Goal: Task Accomplishment & Management: Manage account settings

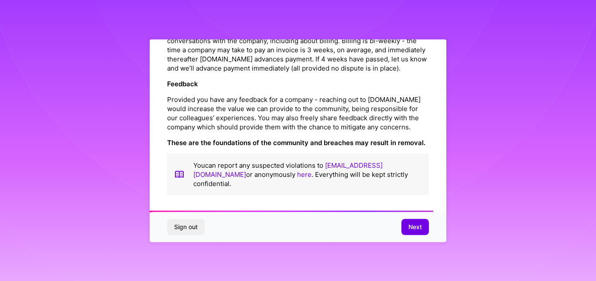
scroll to position [1034, 0]
click at [413, 227] on span "Next" at bounding box center [415, 227] width 14 height 9
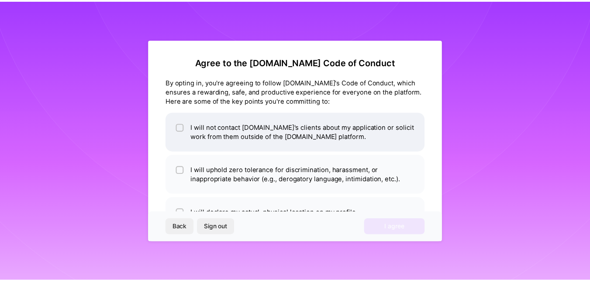
scroll to position [33, 0]
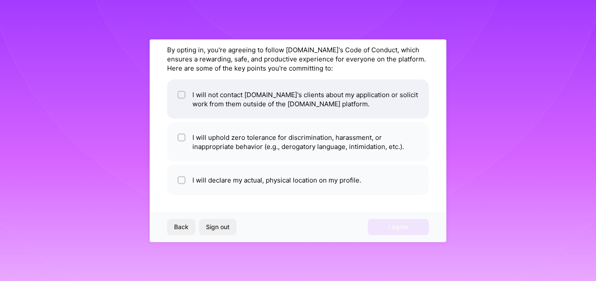
click at [182, 93] on input "checkbox" at bounding box center [182, 95] width 6 height 6
checkbox input "true"
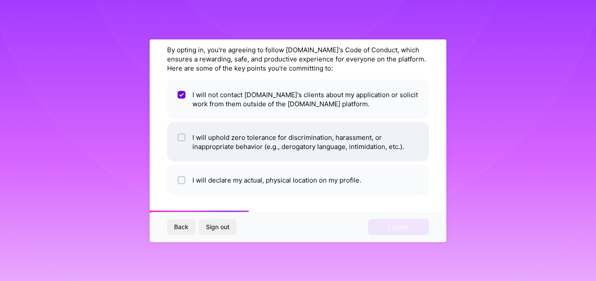
click at [182, 137] on input "checkbox" at bounding box center [182, 138] width 6 height 6
checkbox input "true"
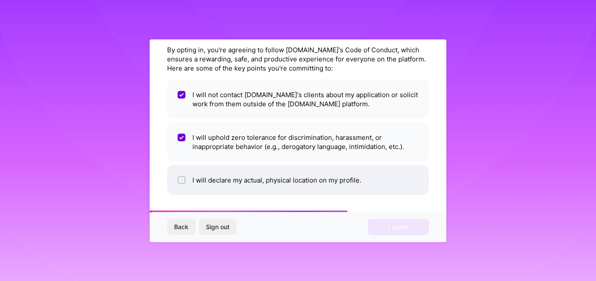
click at [179, 180] on input "checkbox" at bounding box center [182, 181] width 6 height 6
checkbox input "true"
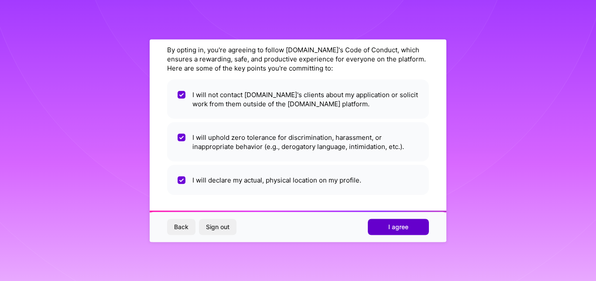
click at [405, 223] on span "I agree" at bounding box center [398, 227] width 20 height 9
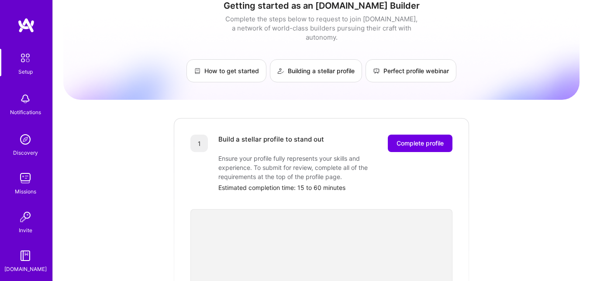
scroll to position [8, 0]
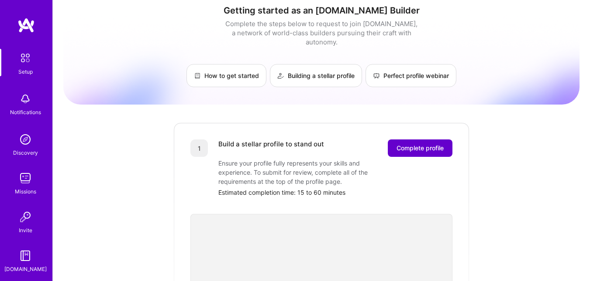
click at [420, 144] on span "Complete profile" at bounding box center [419, 148] width 47 height 9
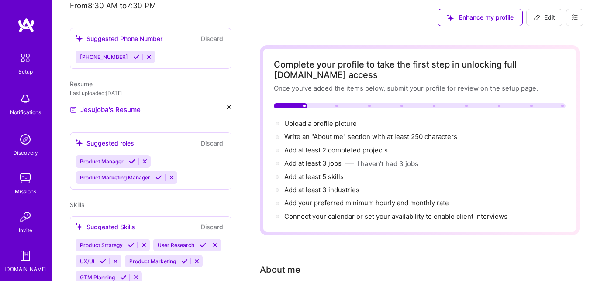
scroll to position [239, 0]
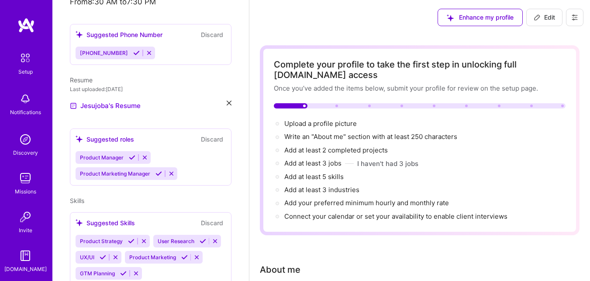
click at [129, 154] on icon at bounding box center [132, 157] width 7 height 7
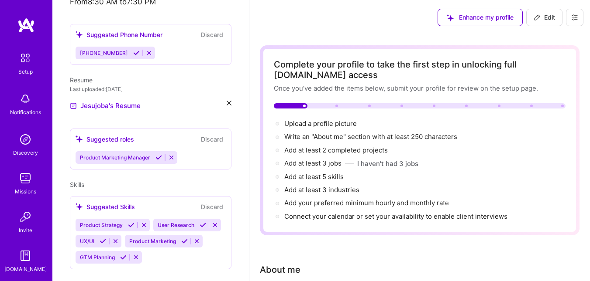
click at [155, 150] on div "[PERSON_NAME] Product Designer 9 Years Experience Location [GEOGRAPHIC_DATA], […" at bounding box center [150, 140] width 196 height 281
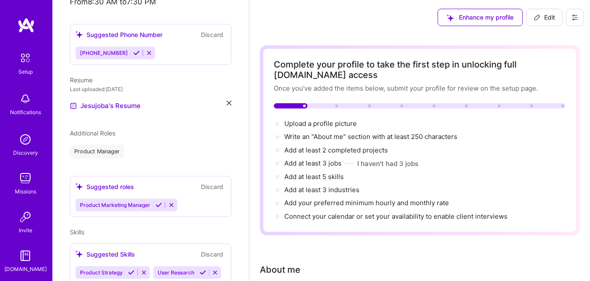
click at [155, 202] on icon at bounding box center [158, 205] width 7 height 7
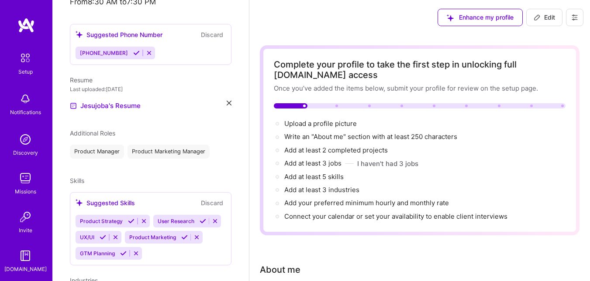
click at [130, 218] on icon at bounding box center [131, 221] width 7 height 7
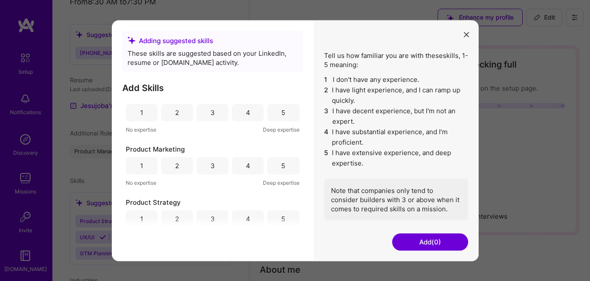
scroll to position [0, 0]
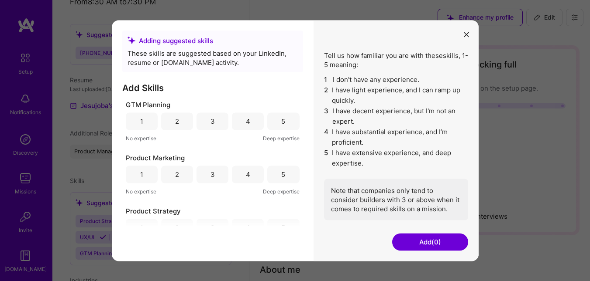
click at [246, 120] on div "4" at bounding box center [248, 121] width 4 height 9
click at [246, 175] on div "4" at bounding box center [248, 174] width 4 height 9
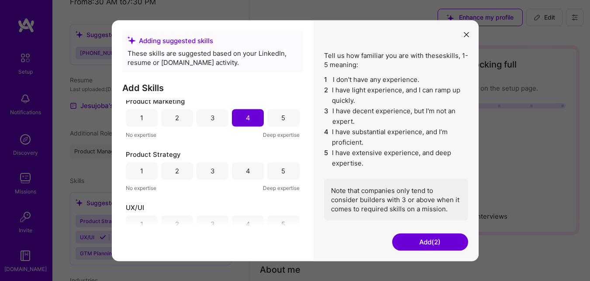
scroll to position [89, 0]
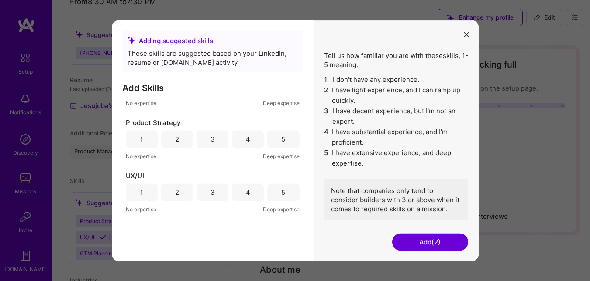
click at [246, 140] on div "4" at bounding box center [248, 139] width 4 height 9
click at [246, 190] on div "4" at bounding box center [248, 192] width 4 height 9
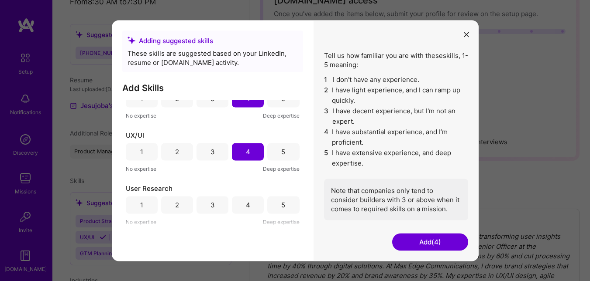
scroll to position [106, 0]
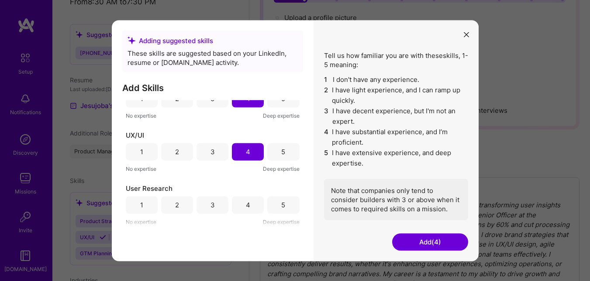
click at [247, 202] on div "4" at bounding box center [248, 204] width 32 height 17
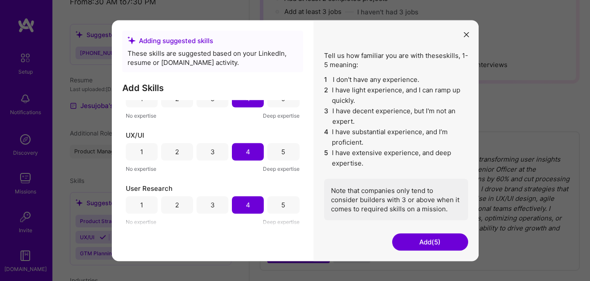
scroll to position [151, 0]
click at [418, 239] on button "Add (5)" at bounding box center [430, 241] width 76 height 17
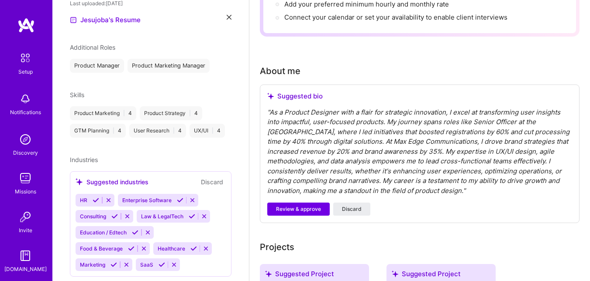
scroll to position [185, 0]
click at [179, 197] on icon at bounding box center [180, 200] width 7 height 7
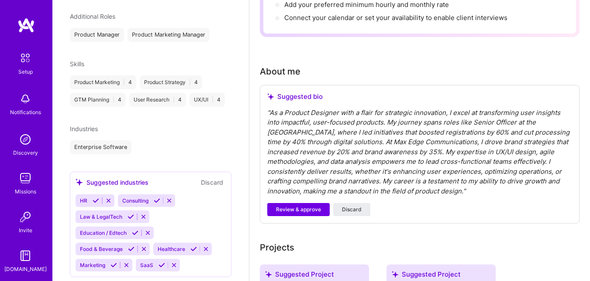
scroll to position [356, 0]
click at [134, 230] on icon at bounding box center [135, 233] width 7 height 7
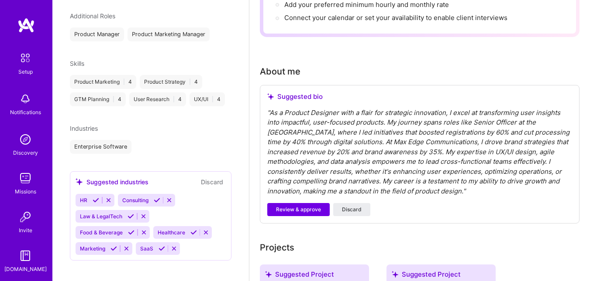
scroll to position [340, 0]
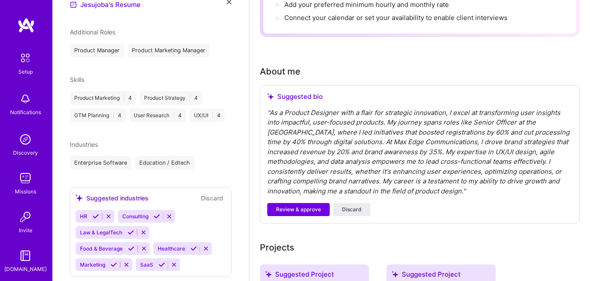
click at [160, 262] on icon at bounding box center [161, 265] width 7 height 7
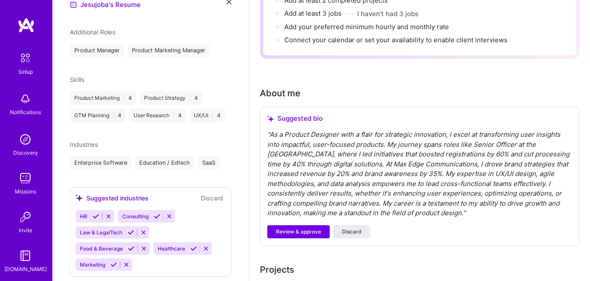
scroll to position [172, 0]
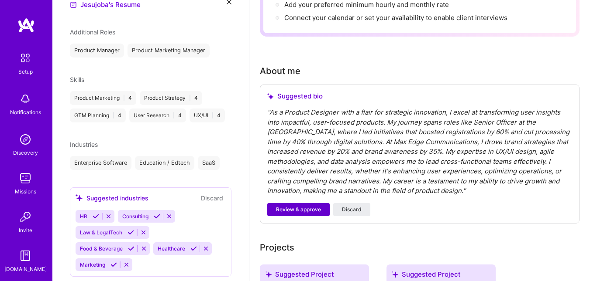
click at [313, 209] on span "Review & approve" at bounding box center [298, 210] width 45 height 8
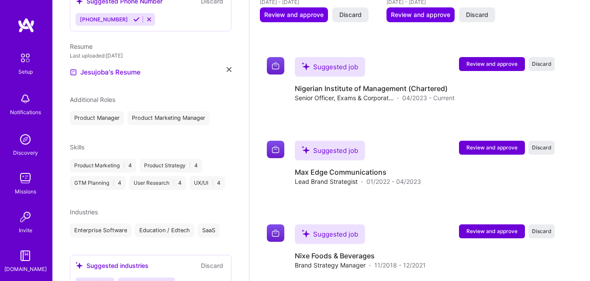
scroll to position [273, 0]
click at [81, 143] on span "Skills" at bounding box center [77, 146] width 14 height 7
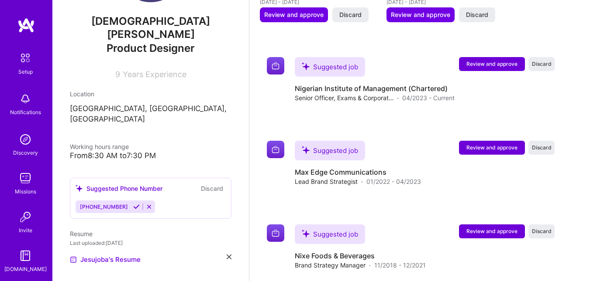
scroll to position [62, 0]
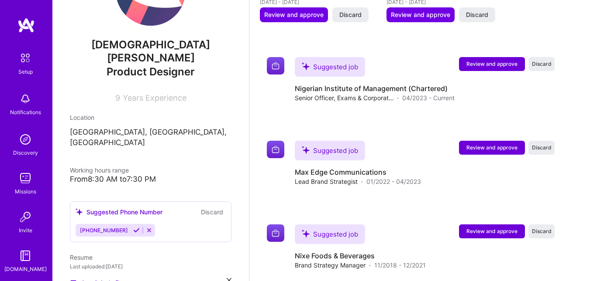
click at [133, 227] on icon at bounding box center [136, 230] width 7 height 7
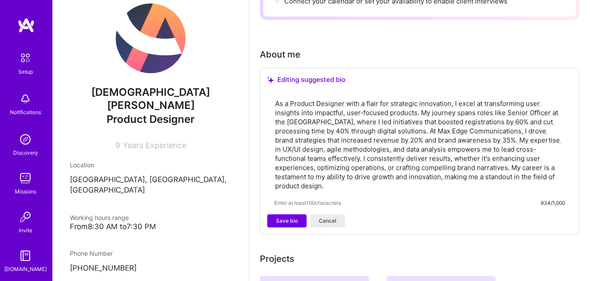
scroll to position [204, 0]
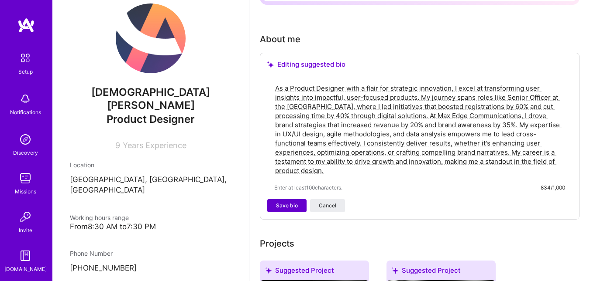
click at [286, 203] on span "Save bio" at bounding box center [287, 206] width 22 height 8
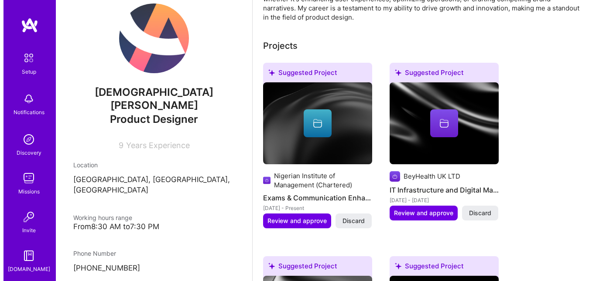
scroll to position [285, 0]
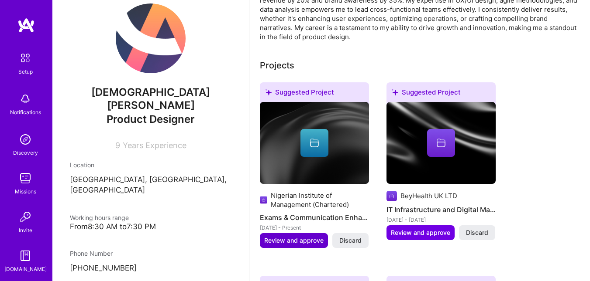
click at [291, 240] on span "Review and approve" at bounding box center [293, 241] width 59 height 9
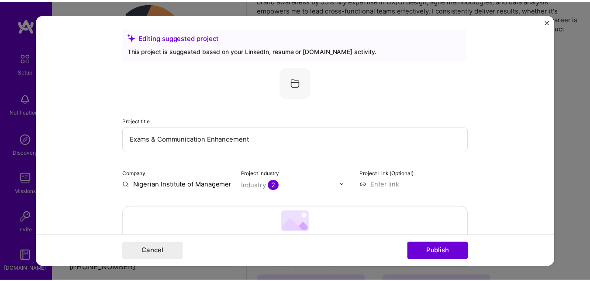
scroll to position [0, 0]
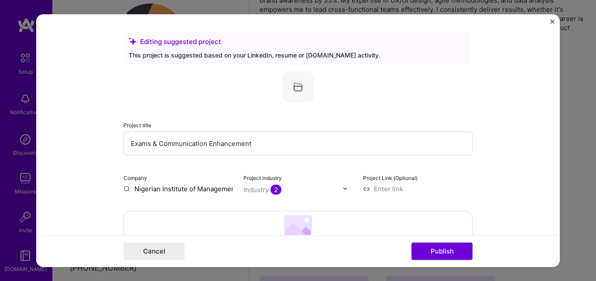
click at [552, 20] on img "Close" at bounding box center [552, 21] width 4 height 4
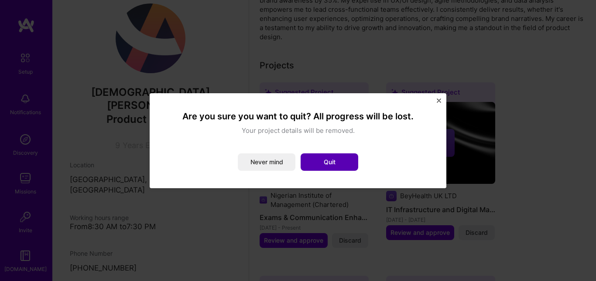
click at [315, 161] on button "Quit" at bounding box center [330, 162] width 58 height 17
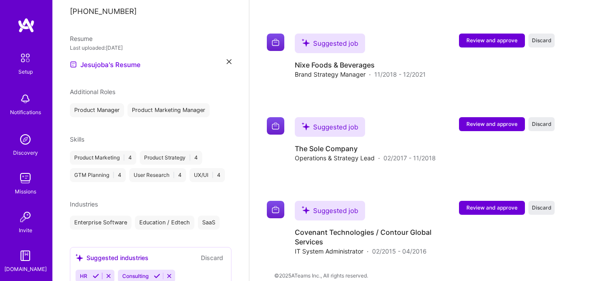
scroll to position [233, 0]
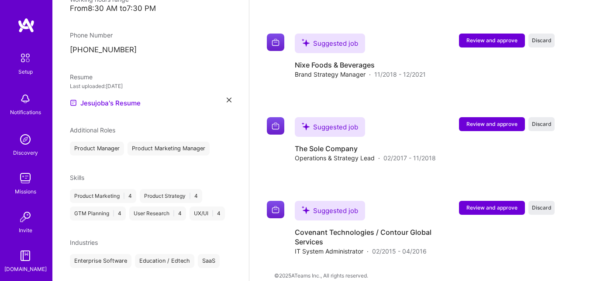
click at [94, 127] on span "Additional Roles" at bounding box center [92, 130] width 45 height 7
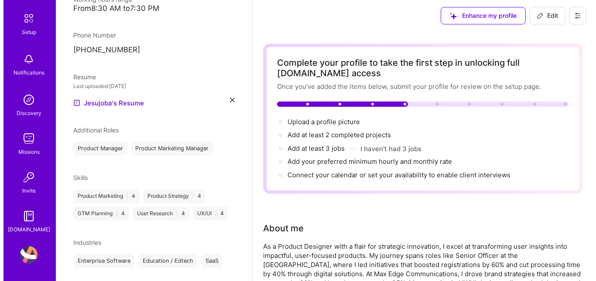
scroll to position [0, 0]
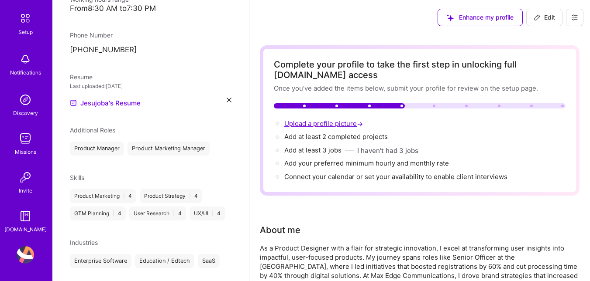
click at [307, 122] on span "Upload a profile picture →" at bounding box center [324, 124] width 80 height 8
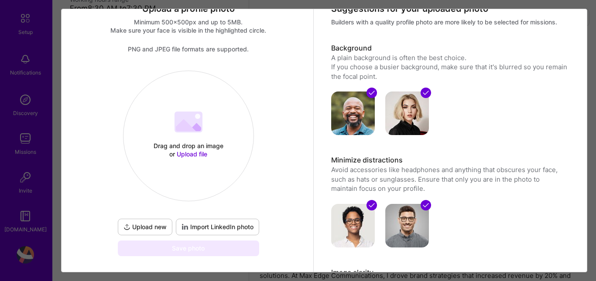
scroll to position [33, 0]
click at [186, 151] on span "Upload file" at bounding box center [192, 153] width 31 height 7
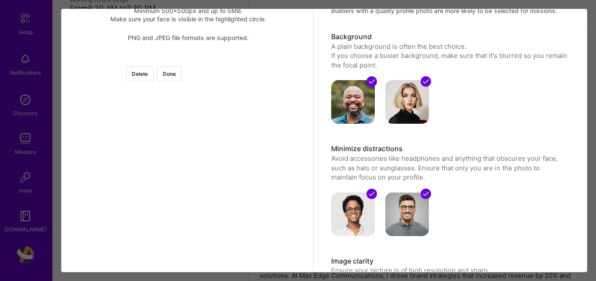
scroll to position [21, 0]
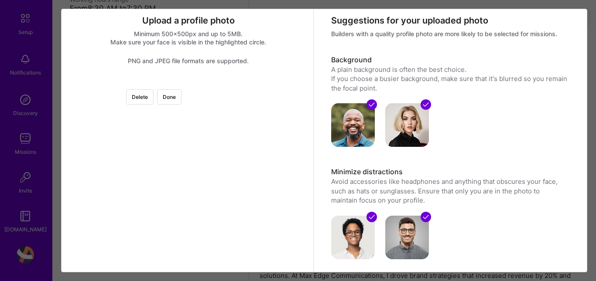
click at [189, 82] on div at bounding box center [189, 82] width 0 height 0
click at [245, 124] on div at bounding box center [310, 148] width 132 height 132
click at [277, 129] on div at bounding box center [326, 131] width 99 height 99
click at [264, 142] on div at bounding box center [313, 131] width 99 height 99
click at [189, 82] on div at bounding box center [189, 82] width 0 height 0
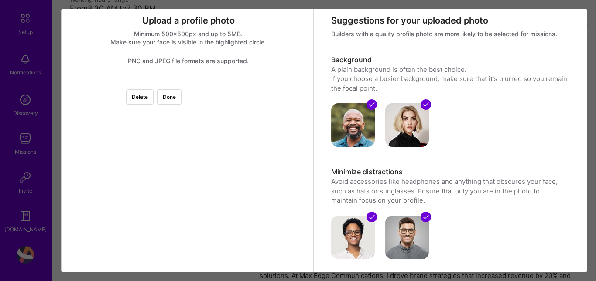
click at [271, 137] on div at bounding box center [310, 124] width 78 height 78
click at [182, 94] on button "Done" at bounding box center [169, 96] width 24 height 15
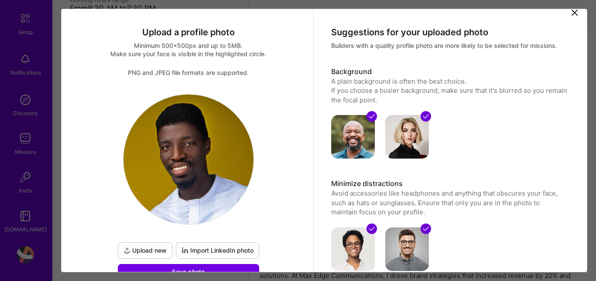
scroll to position [11, 0]
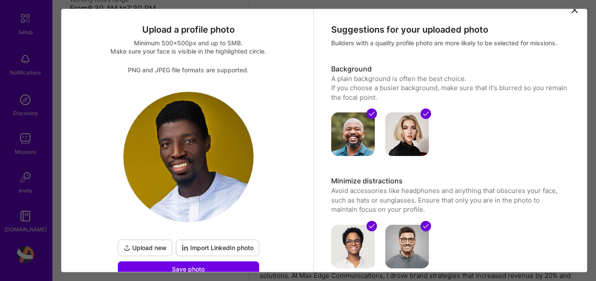
drag, startPoint x: 248, startPoint y: 115, endPoint x: 238, endPoint y: 139, distance: 26.2
click at [238, 139] on div "Upload new Import LinkedIn photo Save photo" at bounding box center [188, 185] width 145 height 186
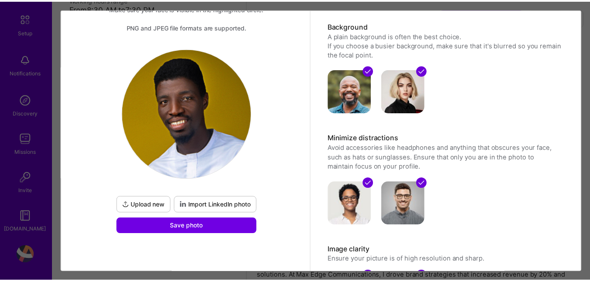
scroll to position [55, 0]
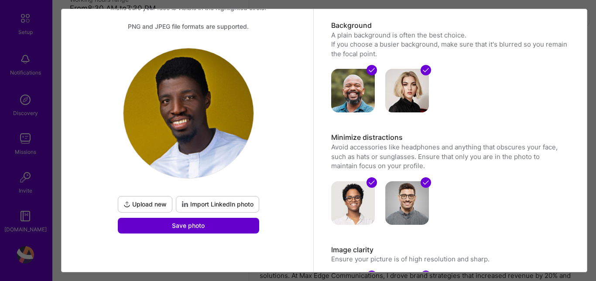
click at [182, 223] on span "Save photo" at bounding box center [188, 226] width 33 height 9
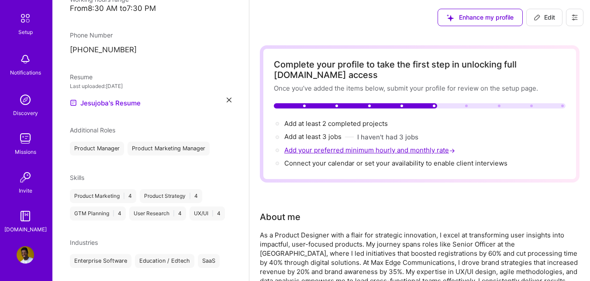
click at [315, 147] on span "Add your preferred minimum hourly and monthly rate →" at bounding box center [370, 150] width 172 height 8
select select "NG"
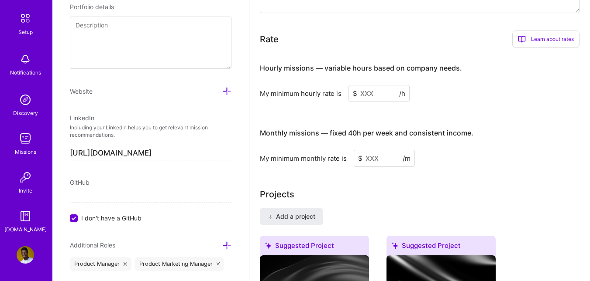
scroll to position [538, 0]
click at [361, 93] on input at bounding box center [378, 94] width 61 height 17
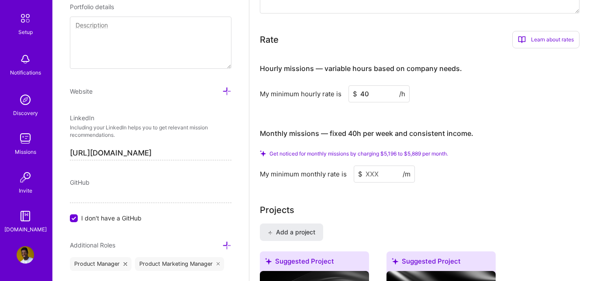
type input "40"
click at [368, 175] on input at bounding box center [383, 174] width 61 height 17
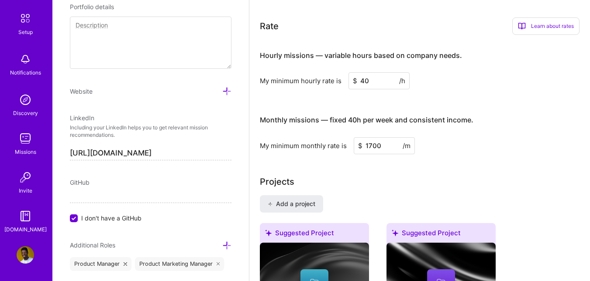
type input "1700"
click at [499, 146] on div "My minimum monthly rate is $ 1700 /m" at bounding box center [419, 145] width 319 height 17
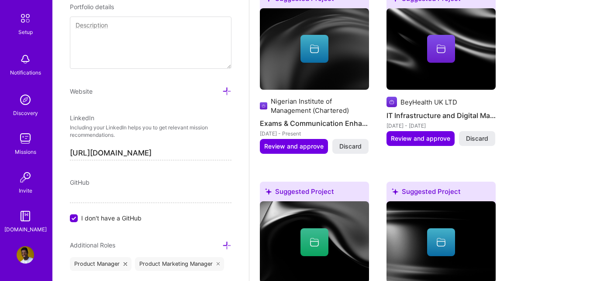
scroll to position [792, 0]
